Goal: Information Seeking & Learning: Learn about a topic

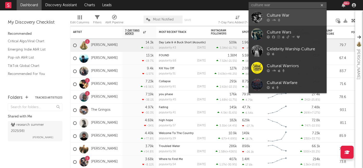
type input "culture war"
click at [277, 18] on div "Culture War" at bounding box center [294, 15] width 57 height 6
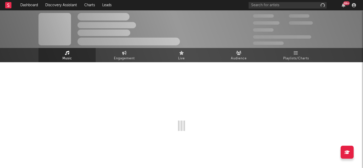
click at [277, 18] on div "300,000" at bounding box center [271, 16] width 36 height 6
click at [280, 3] on input "text" at bounding box center [287, 5] width 78 height 6
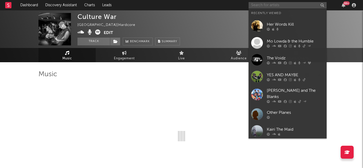
select select "1w"
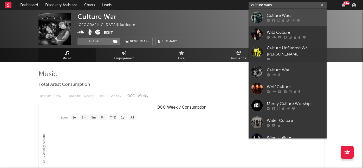
type input "culture wars"
click at [280, 13] on div "Culture Wars" at bounding box center [294, 15] width 57 height 6
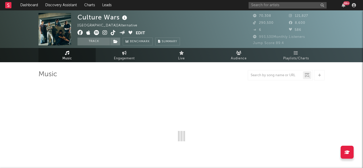
select select "6m"
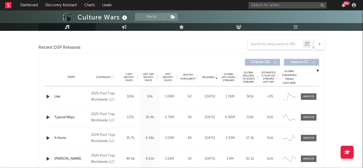
scroll to position [172, 0]
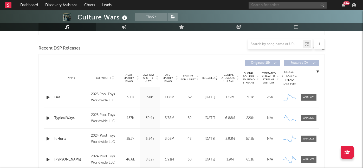
click at [268, 6] on input "text" at bounding box center [287, 5] width 78 height 6
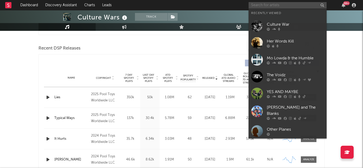
paste input "[PERSON_NAME]"
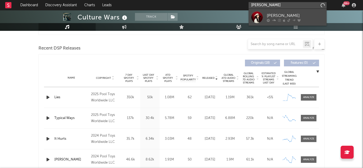
type input "[PERSON_NAME]"
click at [277, 18] on div "[PERSON_NAME]" at bounding box center [294, 15] width 57 height 6
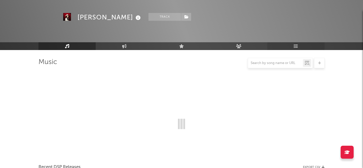
scroll to position [172, 0]
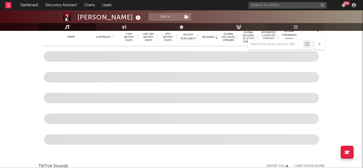
select select "6m"
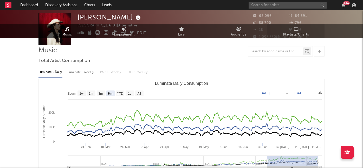
scroll to position [0, 0]
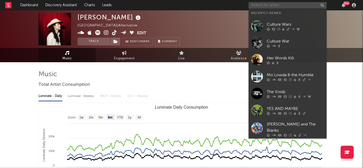
click at [278, 4] on input "text" at bounding box center [287, 5] width 78 height 6
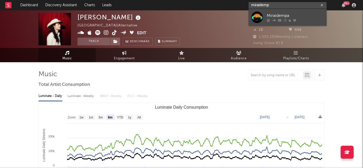
type input "miraidemp"
click at [278, 22] on link "Miraidempa" at bounding box center [287, 17] width 78 height 17
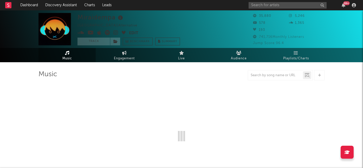
select select "6m"
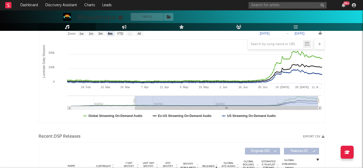
scroll to position [153, 0]
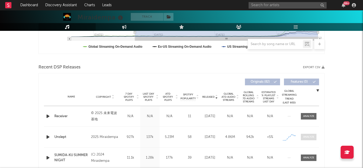
click at [306, 138] on div at bounding box center [308, 137] width 11 height 4
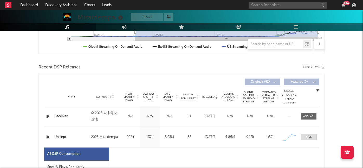
select select "1w"
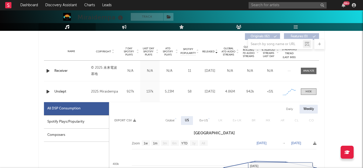
scroll to position [240, 0]
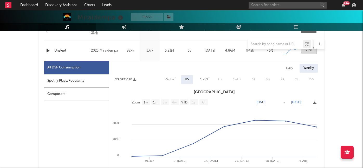
click at [175, 79] on div "Global" at bounding box center [169, 79] width 17 height 9
select select "1w"
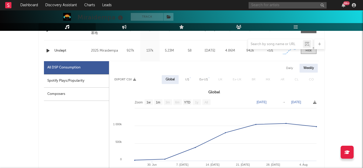
click at [275, 4] on input "text" at bounding box center [287, 5] width 78 height 6
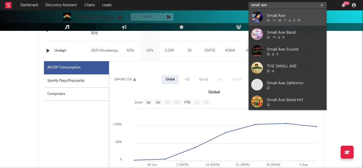
type input "small axe"
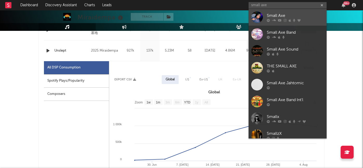
click at [280, 17] on div "Small Axe" at bounding box center [294, 15] width 57 height 6
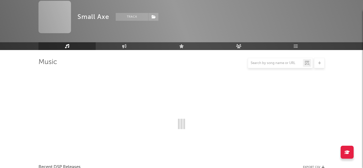
scroll to position [240, 0]
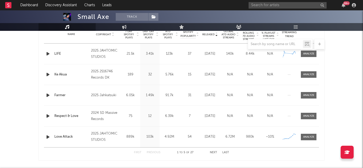
select select "6m"
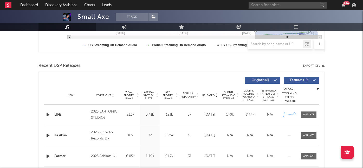
scroll to position [148, 0]
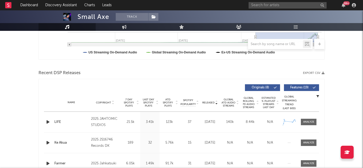
click at [129, 103] on span "7 Day Spotify Plays" at bounding box center [129, 102] width 14 height 9
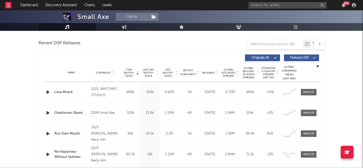
scroll to position [179, 0]
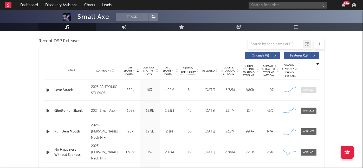
click at [304, 90] on div at bounding box center [308, 90] width 11 height 4
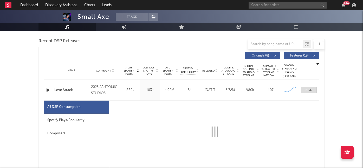
select select "1w"
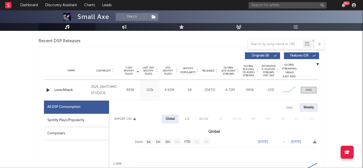
click at [75, 119] on div "Spotify Plays/Popularity" at bounding box center [76, 120] width 65 height 13
select select "1w"
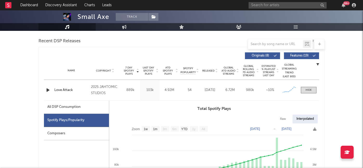
click at [78, 107] on div "All DSP Consumption" at bounding box center [63, 107] width 33 height 6
select select "1w"
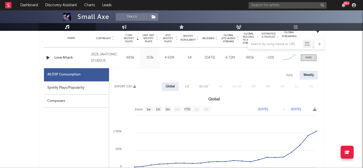
scroll to position [220, 0]
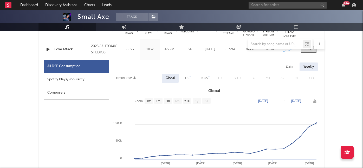
click at [188, 76] on div "US" at bounding box center [187, 78] width 4 height 6
select select "6m"
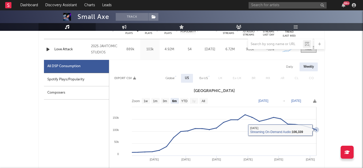
scroll to position [215, 0]
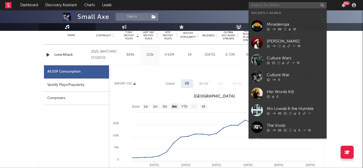
click at [268, 4] on input "text" at bounding box center [287, 5] width 78 height 6
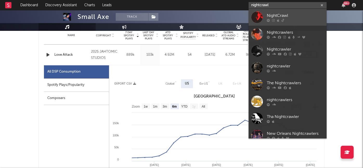
type input "nightcrawl"
click at [280, 17] on div "NightCrawl" at bounding box center [294, 15] width 57 height 6
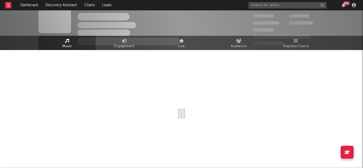
scroll to position [215, 0]
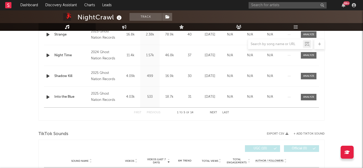
select select "1w"
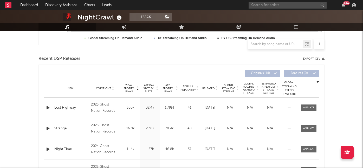
scroll to position [170, 0]
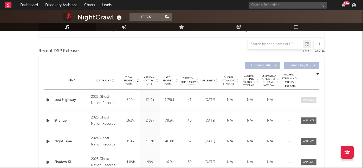
click at [310, 98] on span at bounding box center [309, 100] width 16 height 6
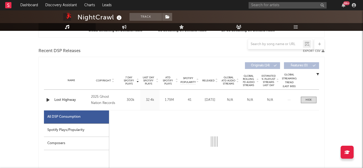
select select "1w"
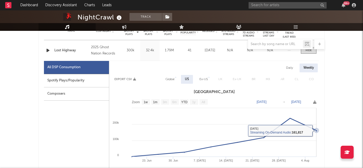
scroll to position [208, 0]
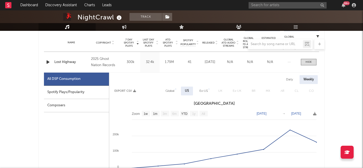
click at [170, 91] on div "Global" at bounding box center [169, 91] width 9 height 6
select select "1w"
